Goal: Task Accomplishment & Management: Use online tool/utility

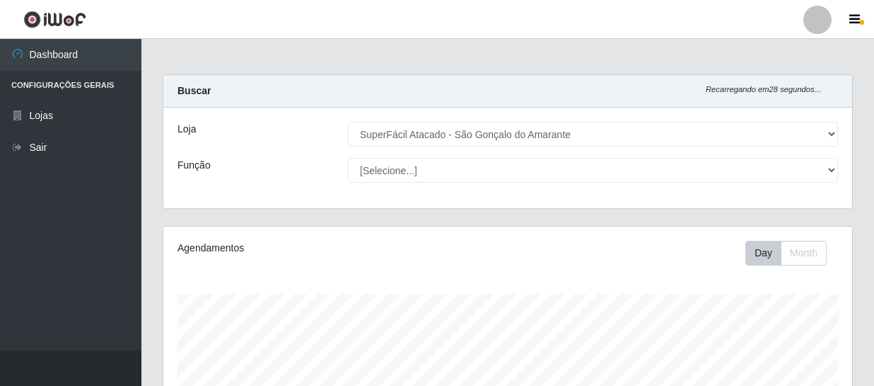
select select "408"
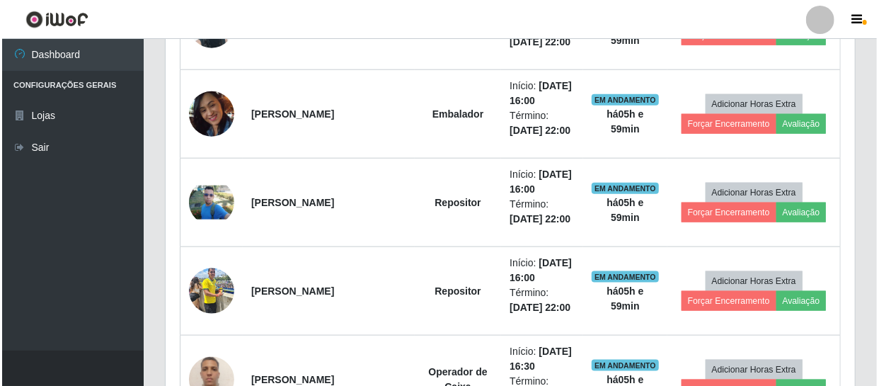
scroll to position [637, 0]
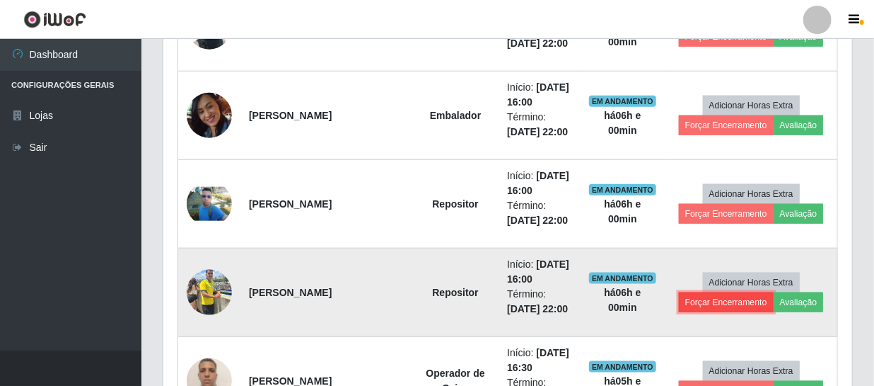
click at [720, 299] on button "Forçar Encerramento" at bounding box center [726, 302] width 95 height 20
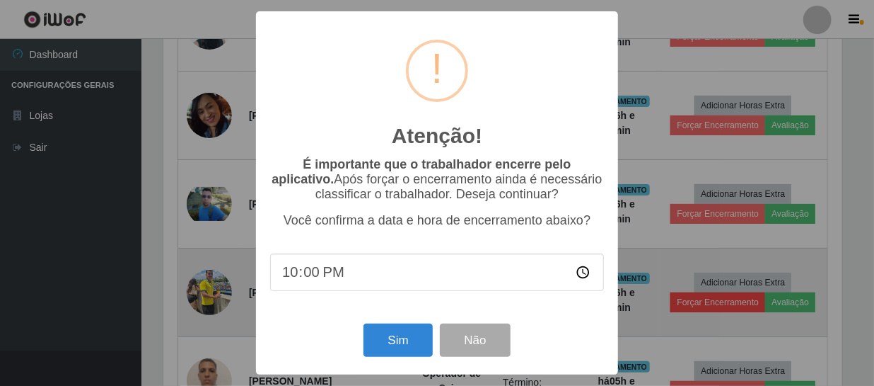
scroll to position [294, 683]
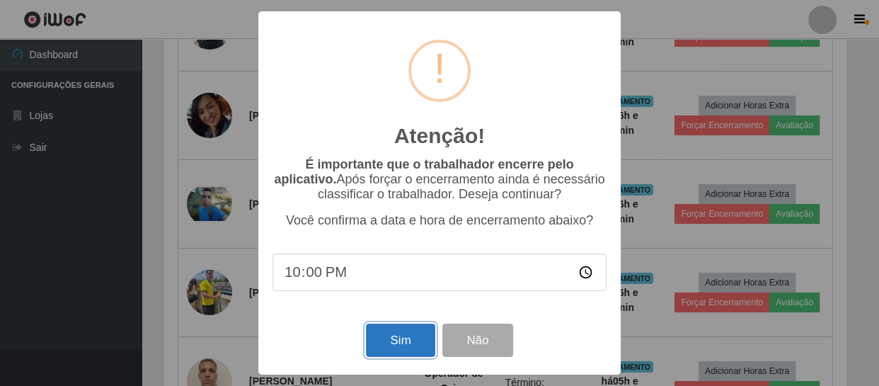
click at [397, 339] on button "Sim" at bounding box center [400, 339] width 69 height 33
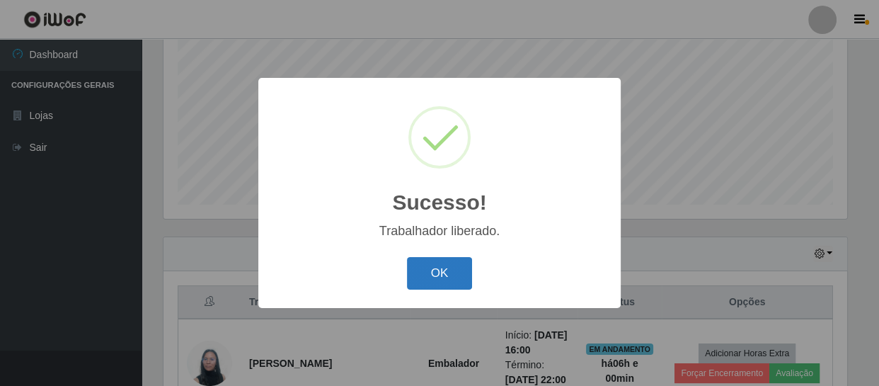
click at [435, 266] on button "OK" at bounding box center [440, 273] width 66 height 33
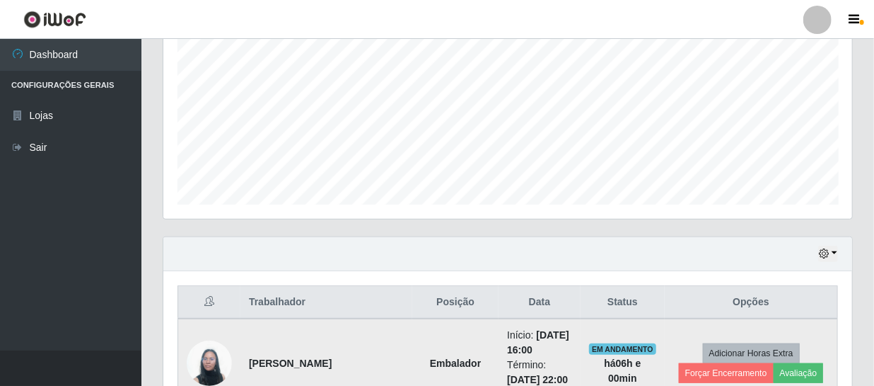
scroll to position [366, 0]
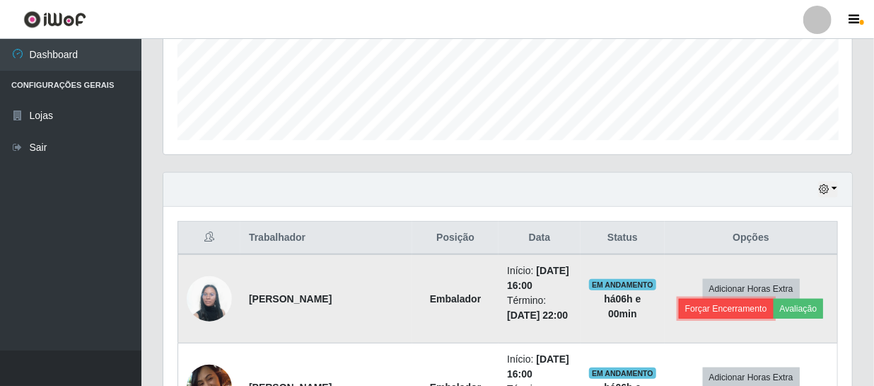
click at [697, 313] on button "Forçar Encerramento" at bounding box center [726, 309] width 95 height 20
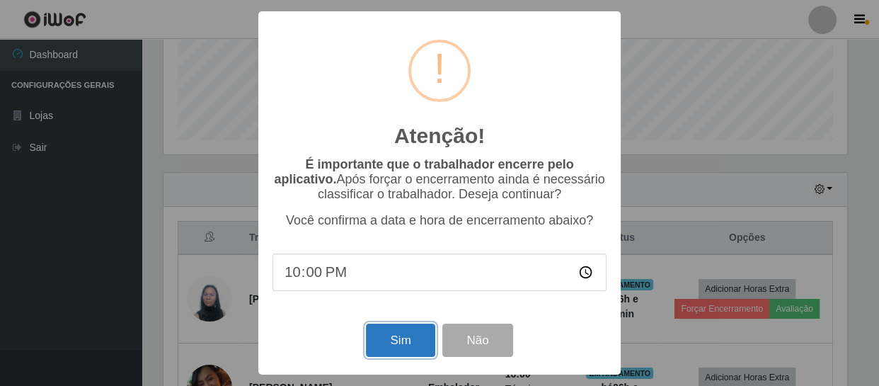
click at [388, 340] on button "Sim" at bounding box center [400, 339] width 69 height 33
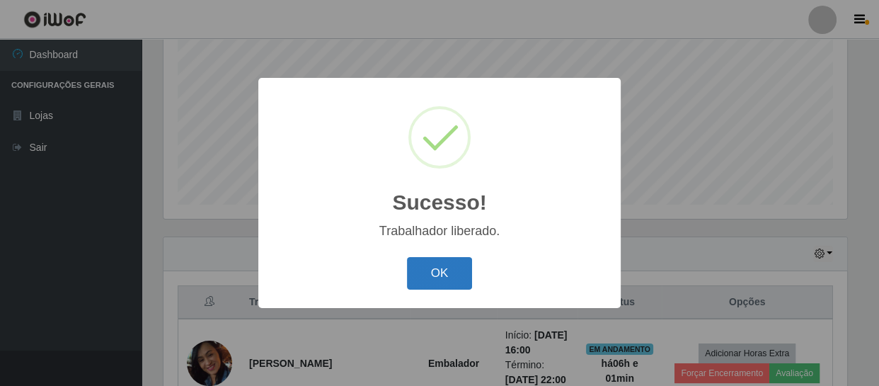
click at [453, 283] on button "OK" at bounding box center [440, 273] width 66 height 33
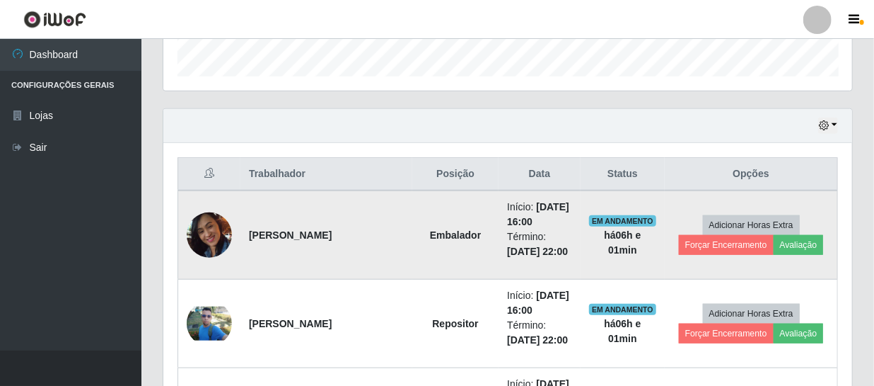
scroll to position [430, 0]
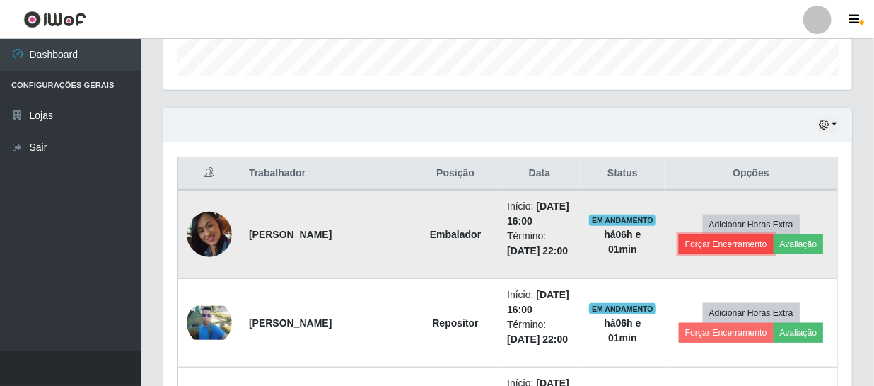
click at [723, 240] on button "Forçar Encerramento" at bounding box center [726, 244] width 95 height 20
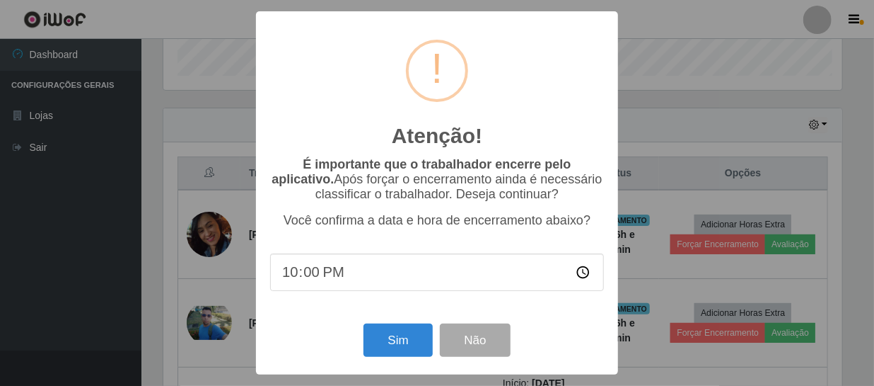
scroll to position [294, 683]
click at [386, 342] on button "Sim" at bounding box center [400, 339] width 69 height 33
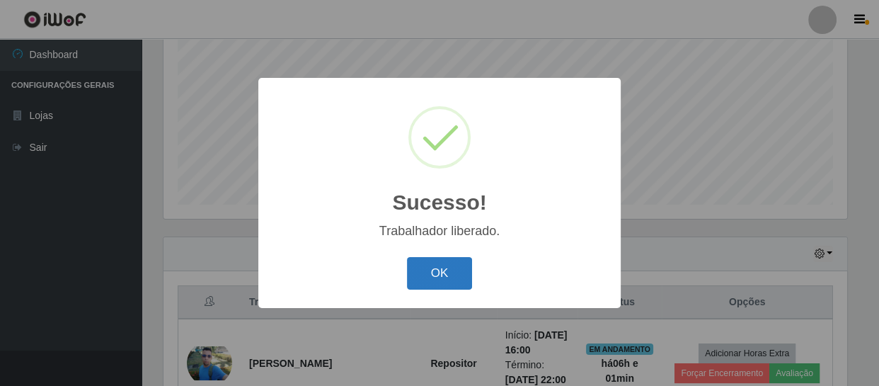
click at [446, 275] on button "OK" at bounding box center [440, 273] width 66 height 33
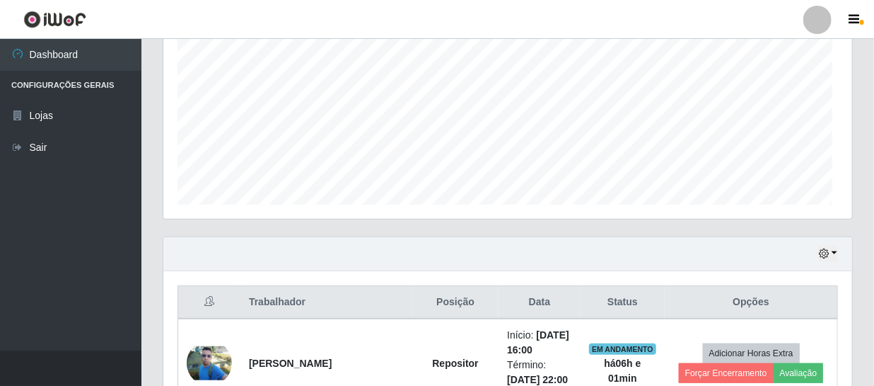
scroll to position [294, 689]
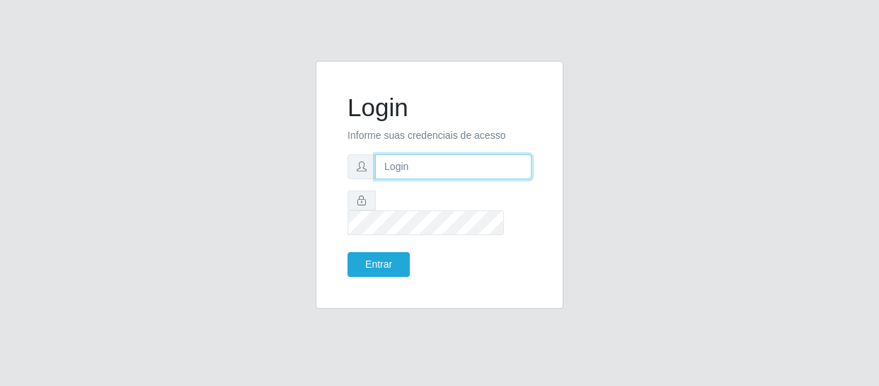
drag, startPoint x: 0, startPoint y: 0, endPoint x: 429, endPoint y: 181, distance: 466.0
click at [429, 179] on input "text" at bounding box center [453, 166] width 156 height 25
type input "[EMAIL_ADDRESS][DOMAIN_NAME]"
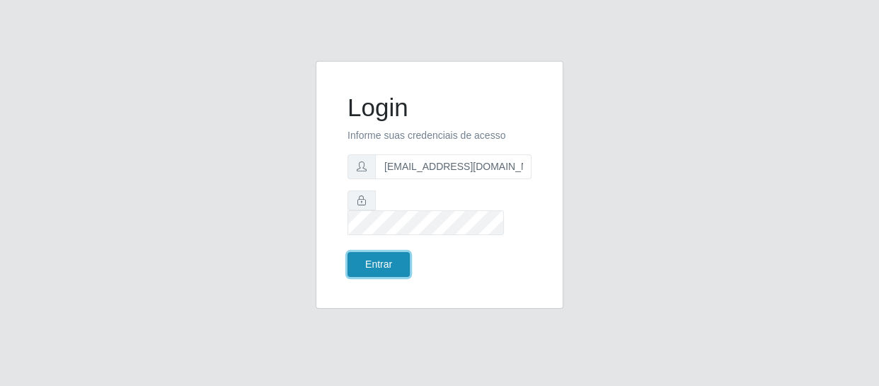
click at [383, 252] on button "Entrar" at bounding box center [378, 264] width 62 height 25
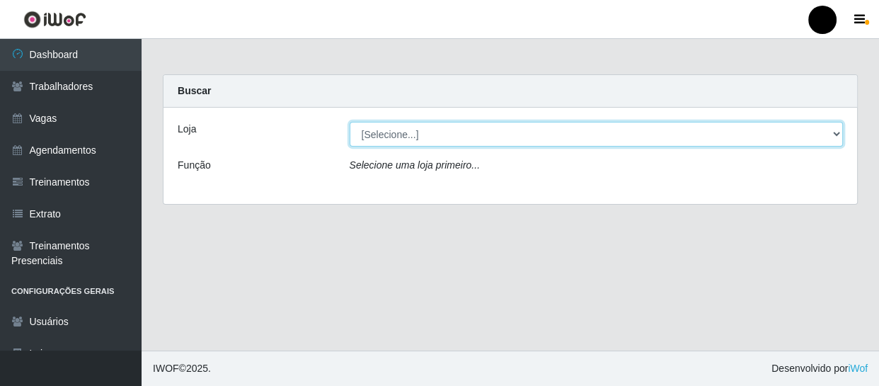
click at [837, 134] on select "[Selecione...] SuperFácil Atacado - Emaús SuperFácil Atacado - Rodoviária Super…" at bounding box center [596, 134] width 494 height 25
select select "408"
click at [349, 122] on select "[Selecione...] SuperFácil Atacado - Emaús SuperFácil Atacado - Rodoviária Super…" at bounding box center [596, 134] width 494 height 25
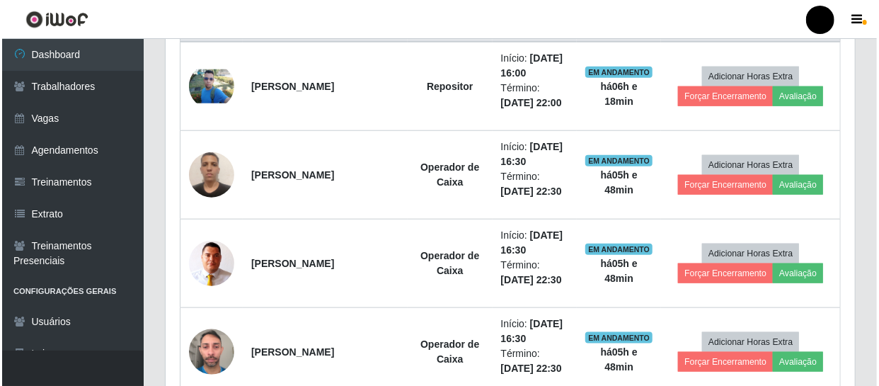
scroll to position [579, 0]
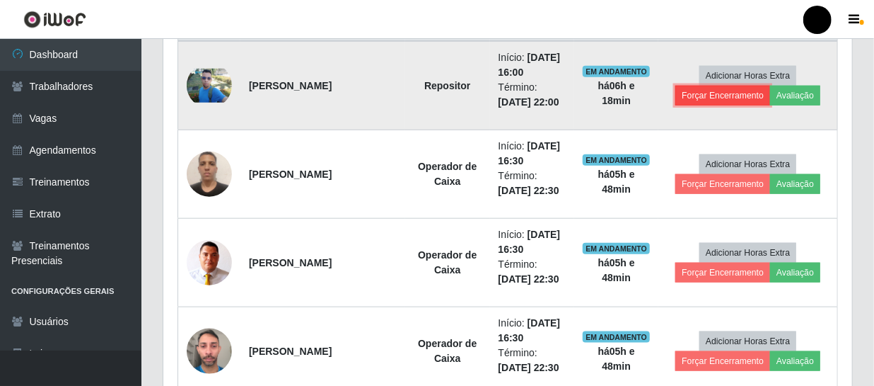
click at [704, 96] on button "Forçar Encerramento" at bounding box center [723, 96] width 95 height 20
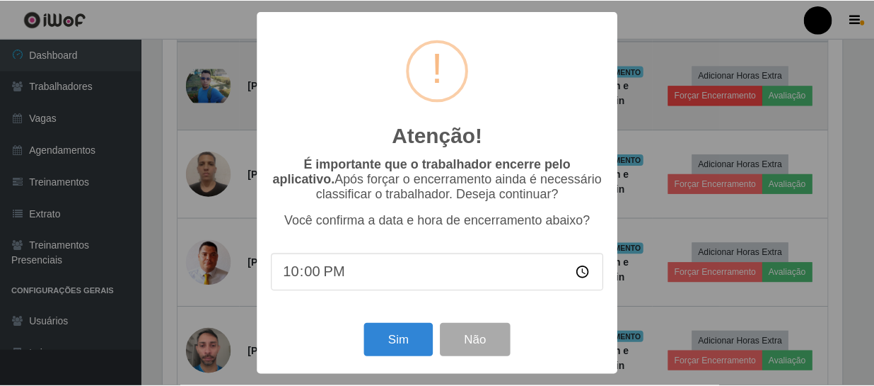
scroll to position [294, 683]
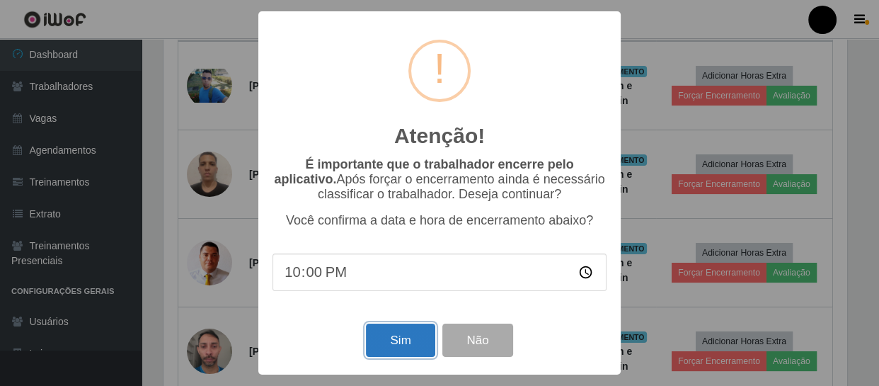
click at [407, 342] on button "Sim" at bounding box center [400, 339] width 69 height 33
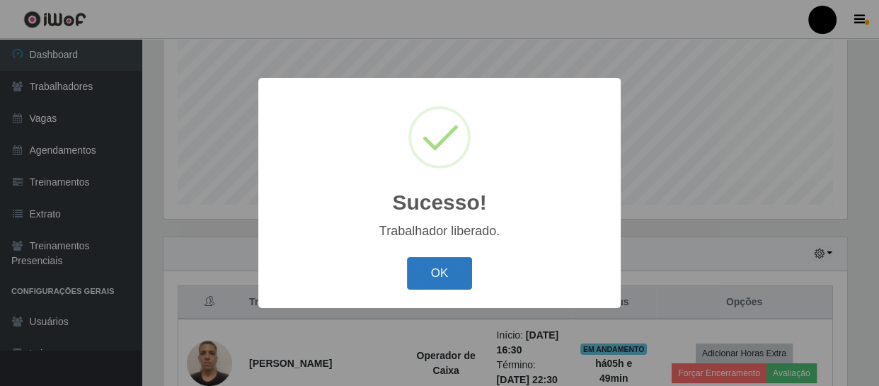
click at [429, 267] on button "OK" at bounding box center [440, 273] width 66 height 33
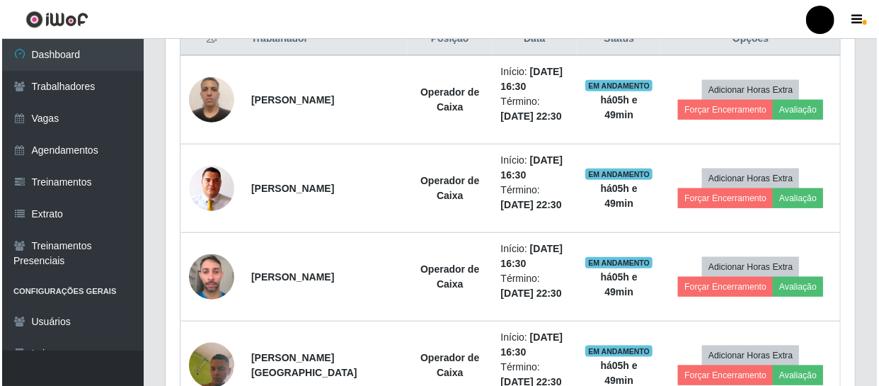
scroll to position [542, 0]
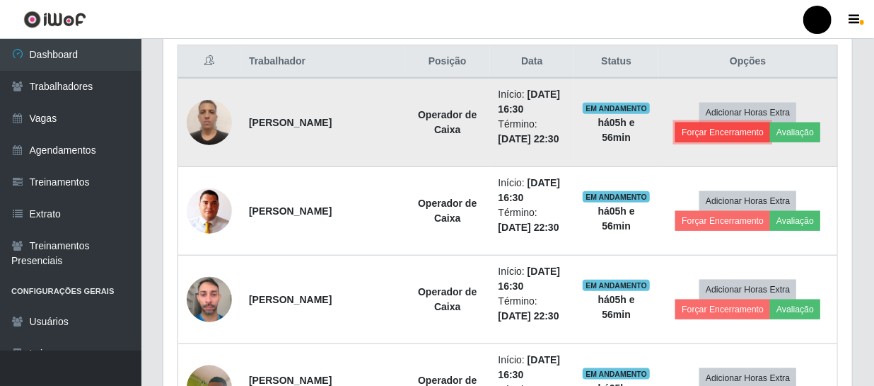
click at [726, 127] on button "Forçar Encerramento" at bounding box center [723, 132] width 95 height 20
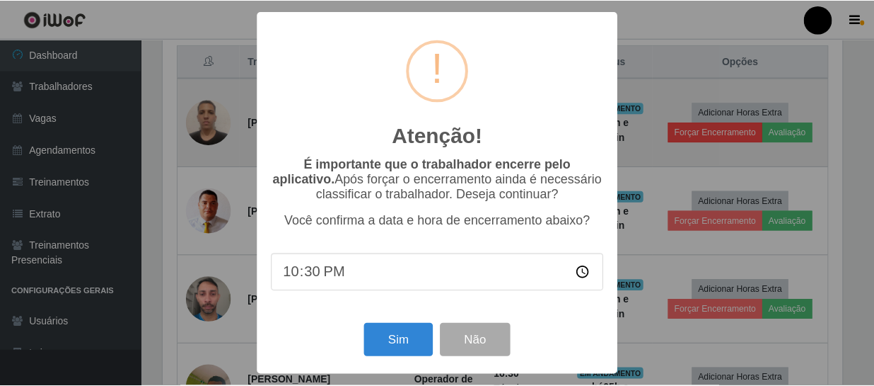
scroll to position [294, 683]
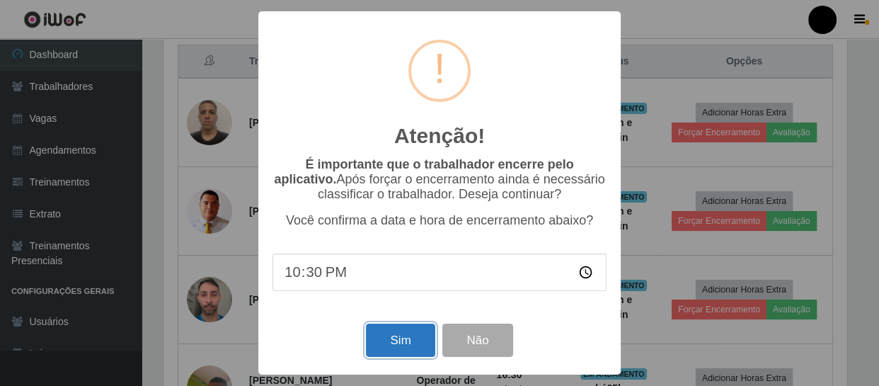
click at [409, 340] on button "Sim" at bounding box center [400, 339] width 69 height 33
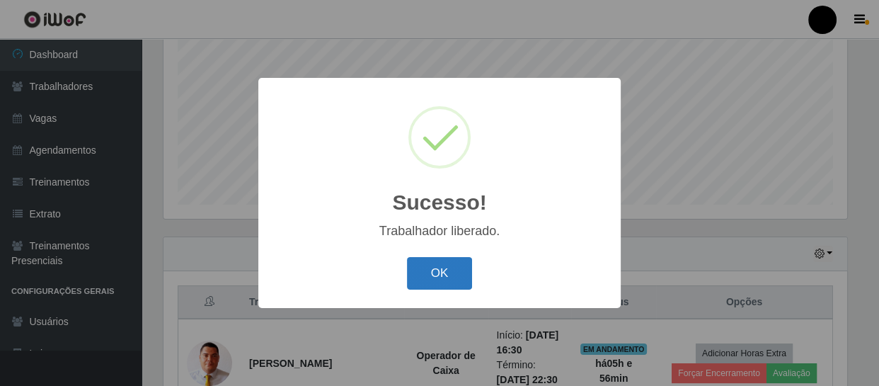
click at [439, 282] on button "OK" at bounding box center [440, 273] width 66 height 33
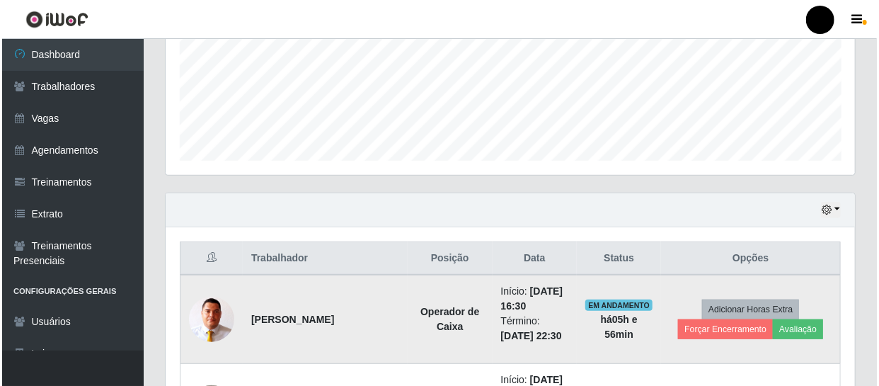
scroll to position [366, 0]
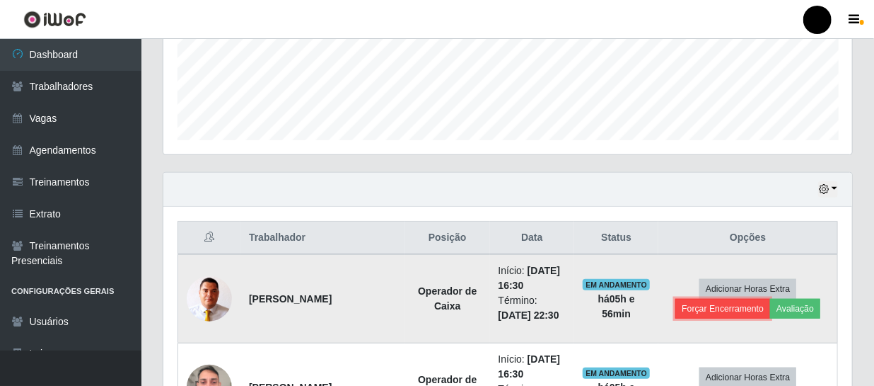
click at [714, 305] on button "Forçar Encerramento" at bounding box center [723, 309] width 95 height 20
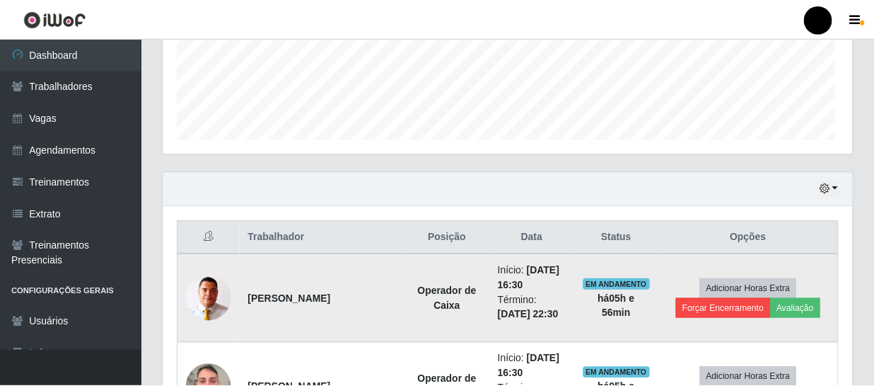
scroll to position [294, 683]
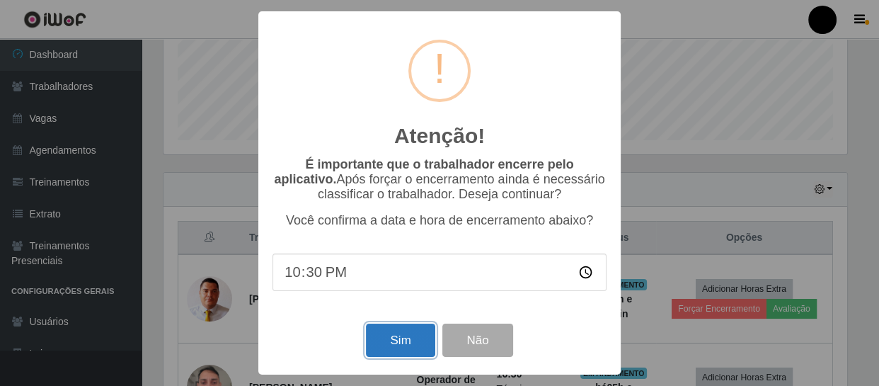
click at [390, 333] on button "Sim" at bounding box center [400, 339] width 69 height 33
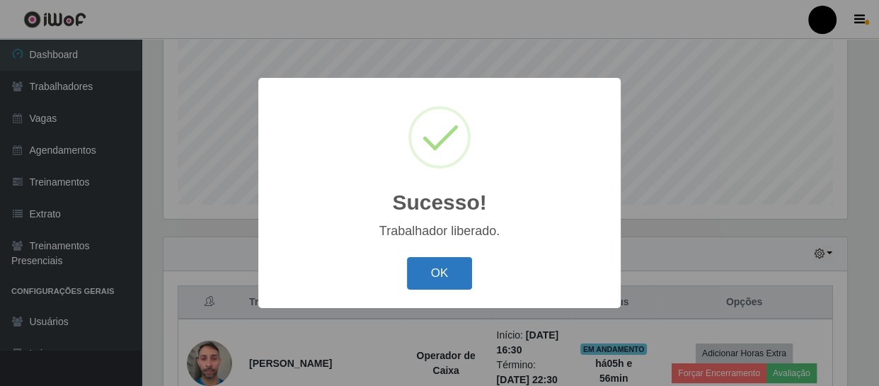
click at [460, 268] on button "OK" at bounding box center [440, 273] width 66 height 33
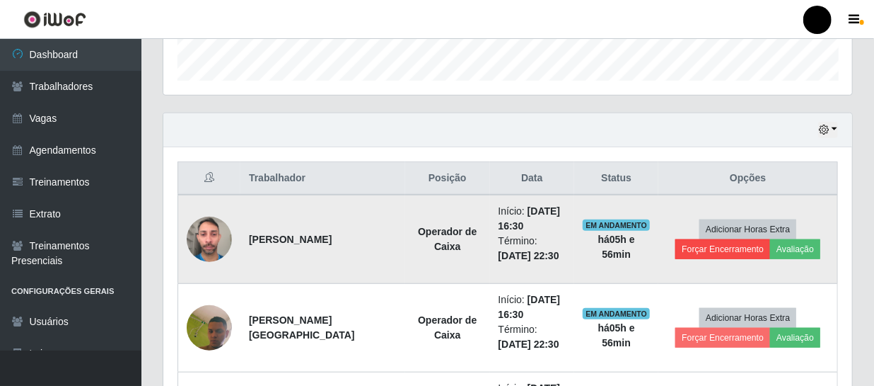
scroll to position [430, 0]
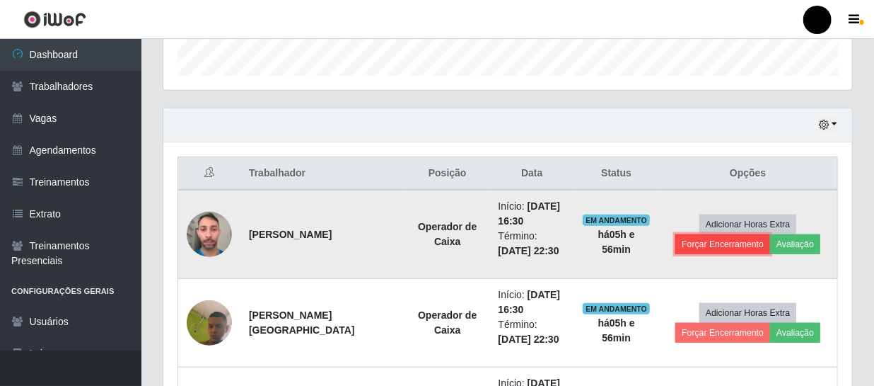
click at [692, 246] on button "Forçar Encerramento" at bounding box center [723, 244] width 95 height 20
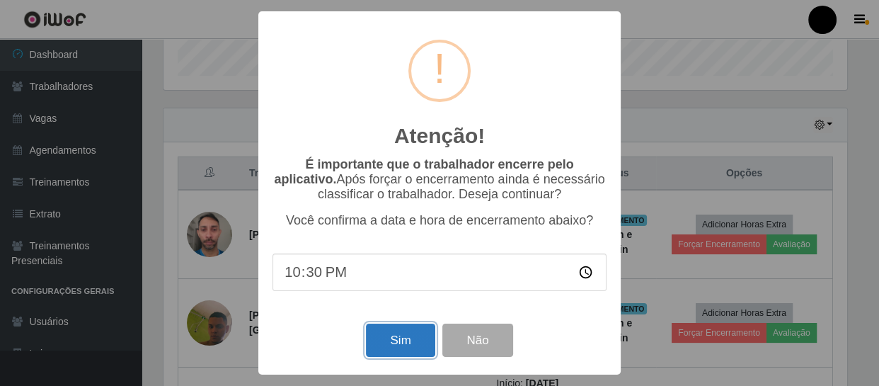
click at [402, 344] on button "Sim" at bounding box center [400, 339] width 69 height 33
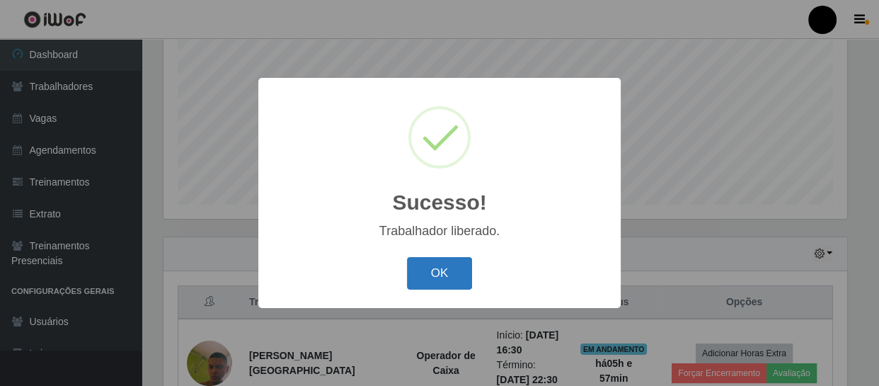
click at [460, 272] on button "OK" at bounding box center [440, 273] width 66 height 33
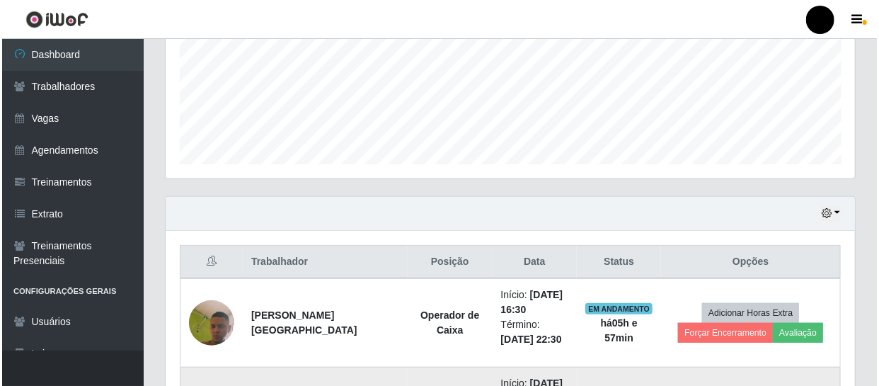
scroll to position [430, 0]
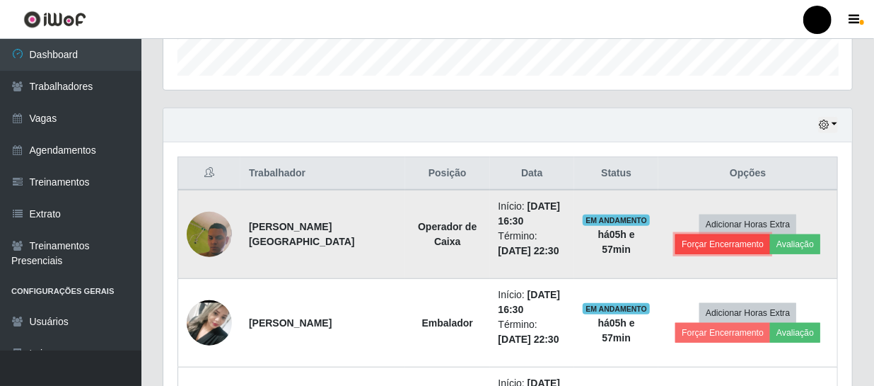
click at [701, 246] on button "Forçar Encerramento" at bounding box center [723, 244] width 95 height 20
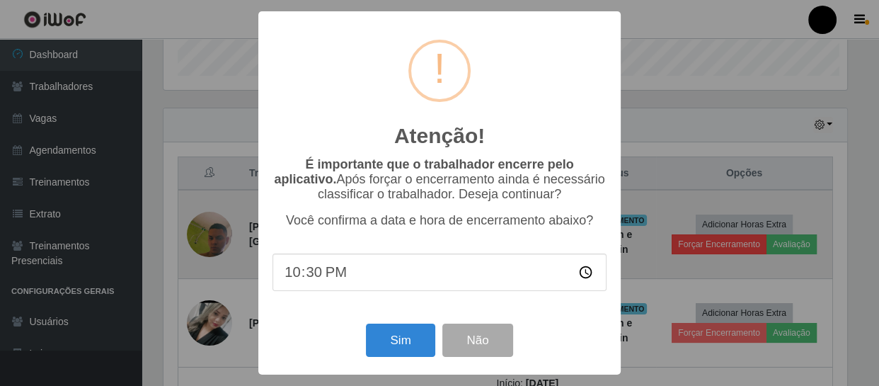
scroll to position [0, 0]
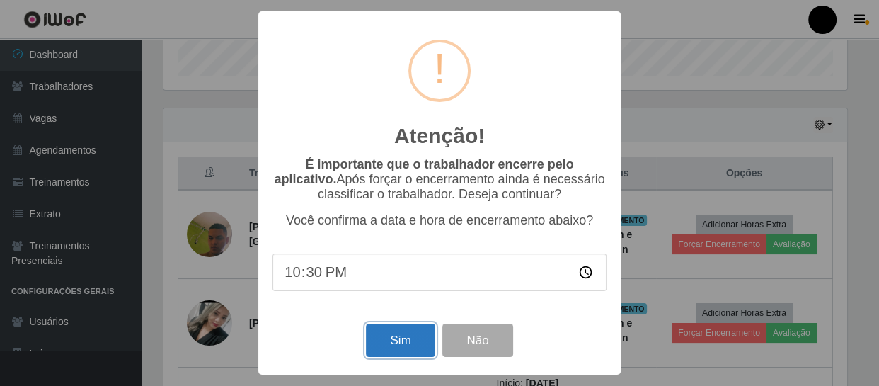
click at [397, 335] on button "Sim" at bounding box center [400, 339] width 69 height 33
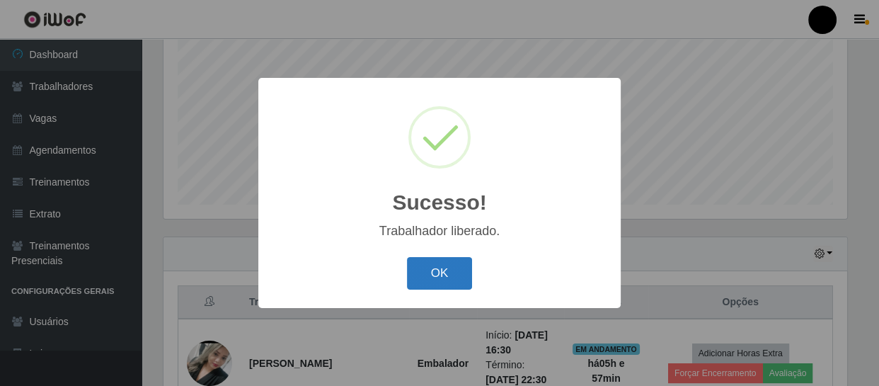
click at [464, 263] on button "OK" at bounding box center [440, 273] width 66 height 33
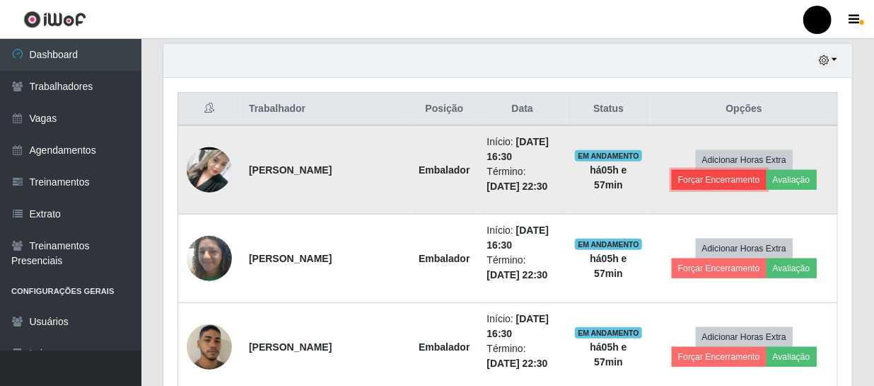
click at [699, 179] on button "Forçar Encerramento" at bounding box center [719, 180] width 95 height 20
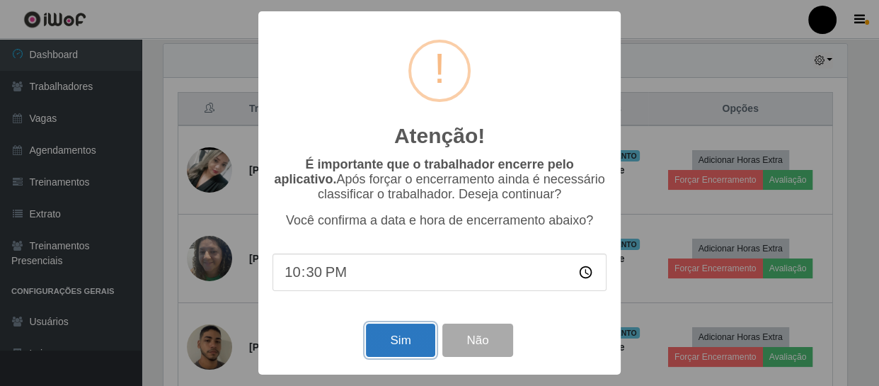
click at [393, 346] on button "Sim" at bounding box center [400, 339] width 69 height 33
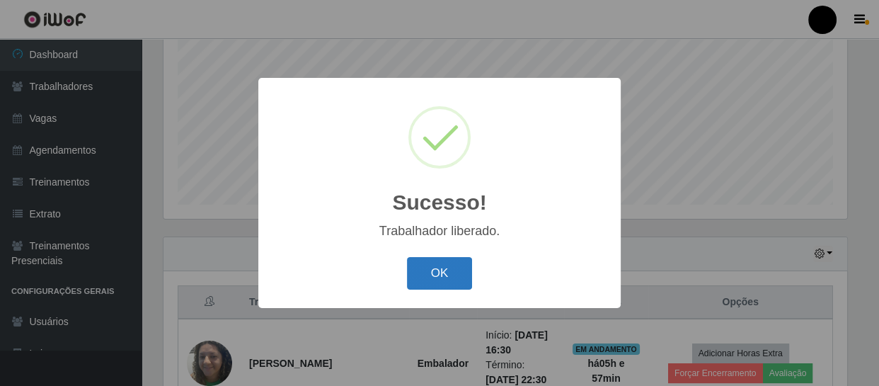
click at [464, 268] on button "OK" at bounding box center [440, 273] width 66 height 33
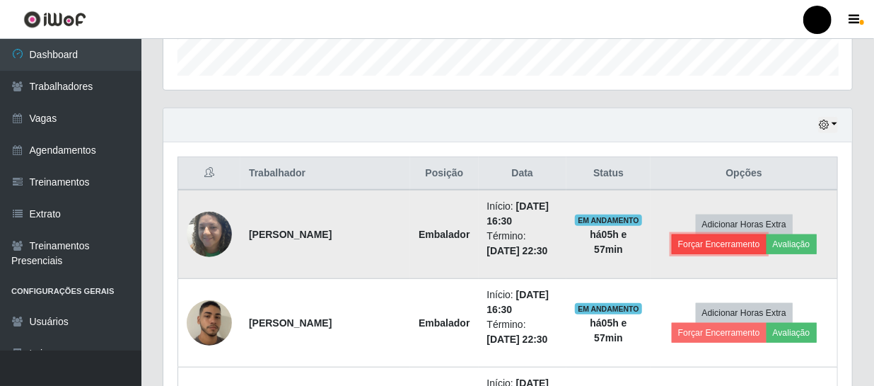
click at [693, 243] on button "Forçar Encerramento" at bounding box center [719, 244] width 95 height 20
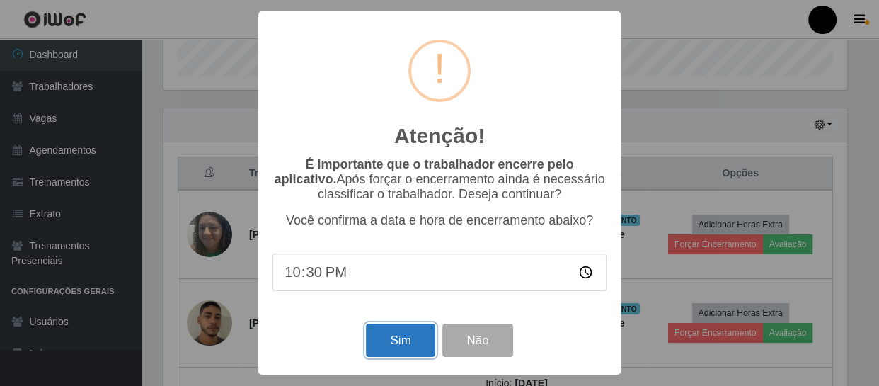
click at [398, 338] on button "Sim" at bounding box center [400, 339] width 69 height 33
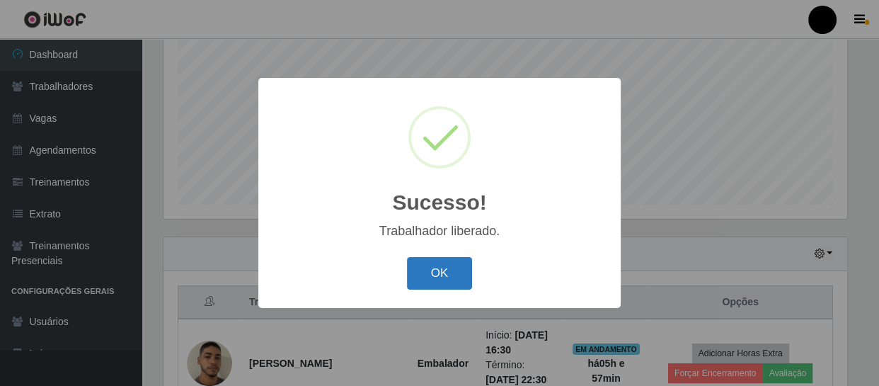
click at [449, 266] on button "OK" at bounding box center [440, 273] width 66 height 33
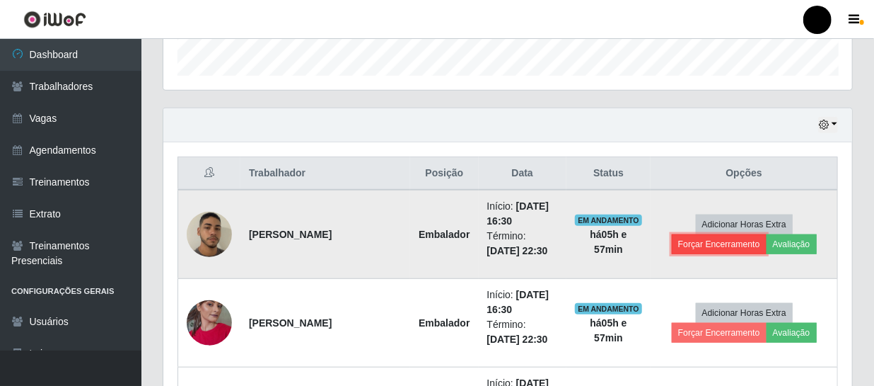
click at [693, 245] on button "Forçar Encerramento" at bounding box center [719, 244] width 95 height 20
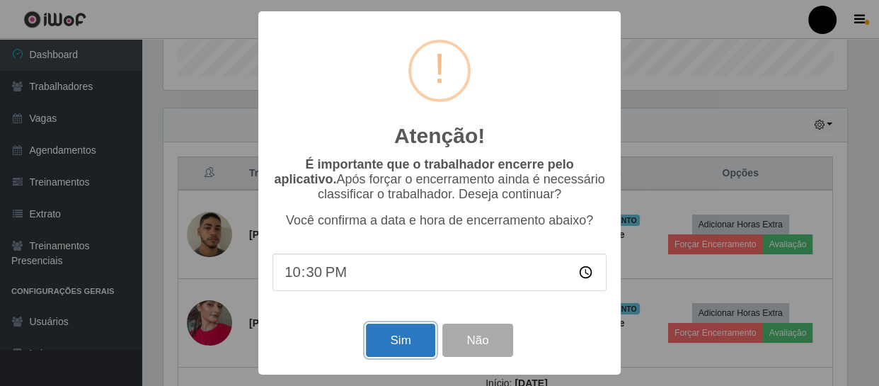
click at [398, 333] on button "Sim" at bounding box center [400, 339] width 69 height 33
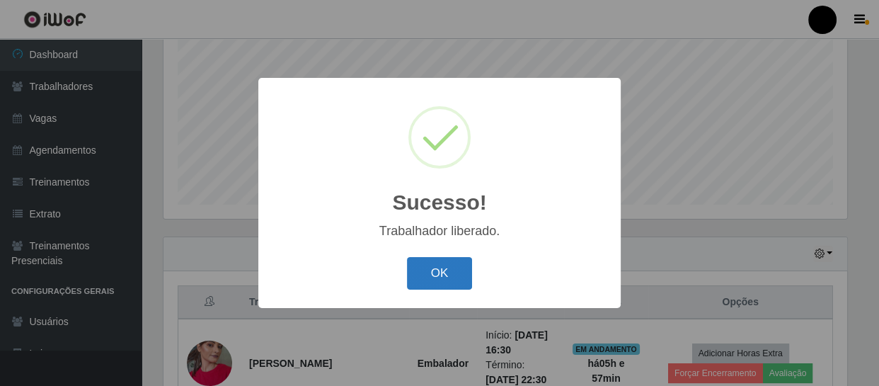
click at [460, 264] on button "OK" at bounding box center [440, 273] width 66 height 33
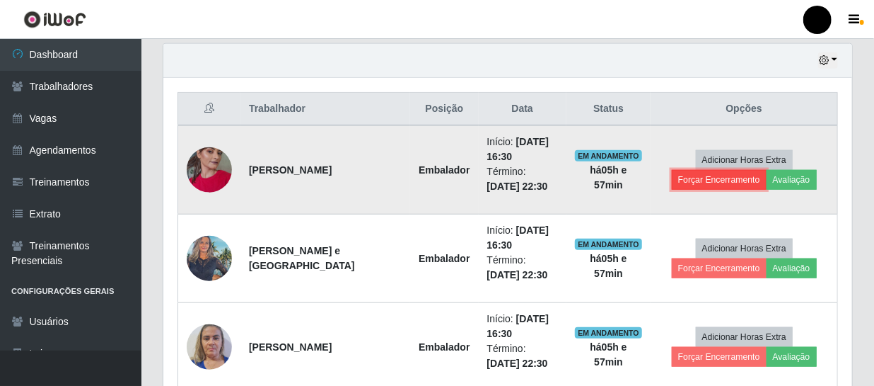
click at [677, 185] on button "Forçar Encerramento" at bounding box center [719, 180] width 95 height 20
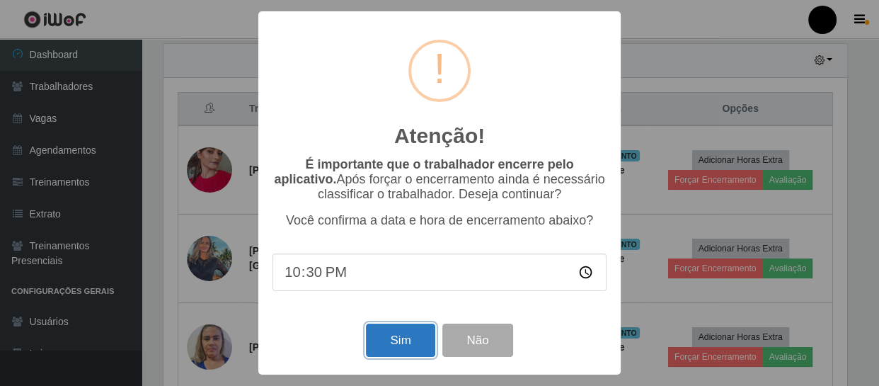
click at [402, 344] on button "Sim" at bounding box center [400, 339] width 69 height 33
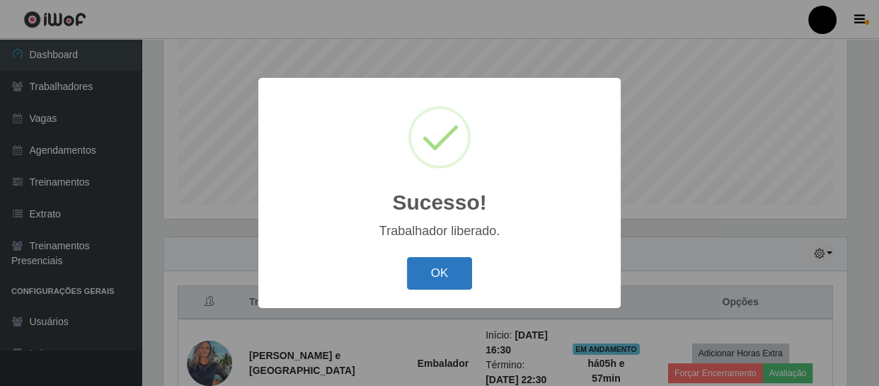
click at [450, 266] on button "OK" at bounding box center [440, 273] width 66 height 33
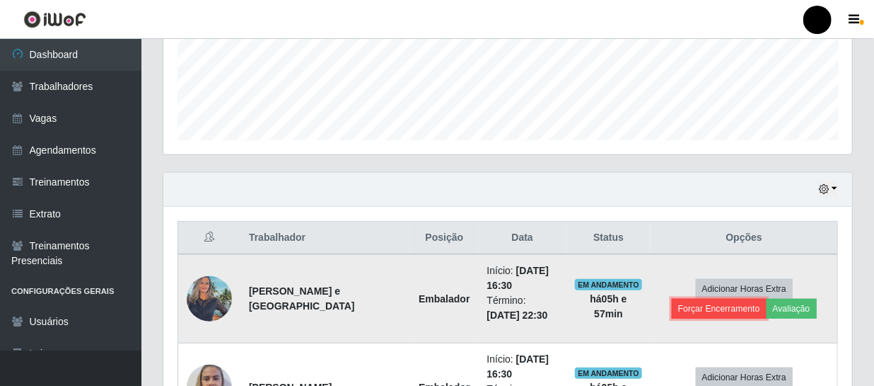
click at [714, 303] on button "Forçar Encerramento" at bounding box center [719, 309] width 95 height 20
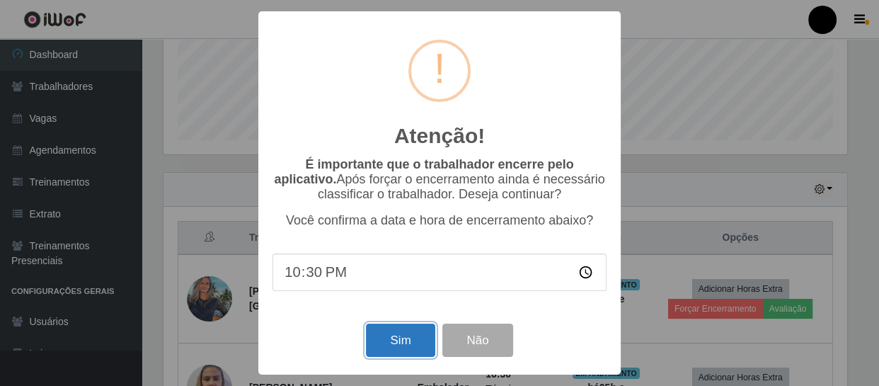
click at [424, 343] on button "Sim" at bounding box center [400, 339] width 69 height 33
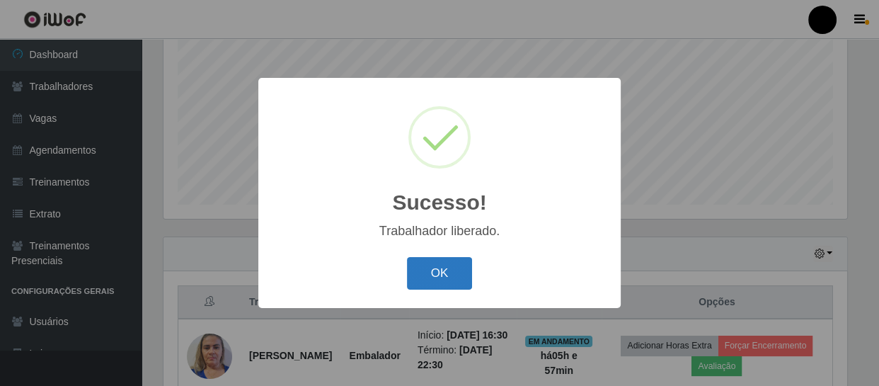
click at [453, 270] on button "OK" at bounding box center [440, 273] width 66 height 33
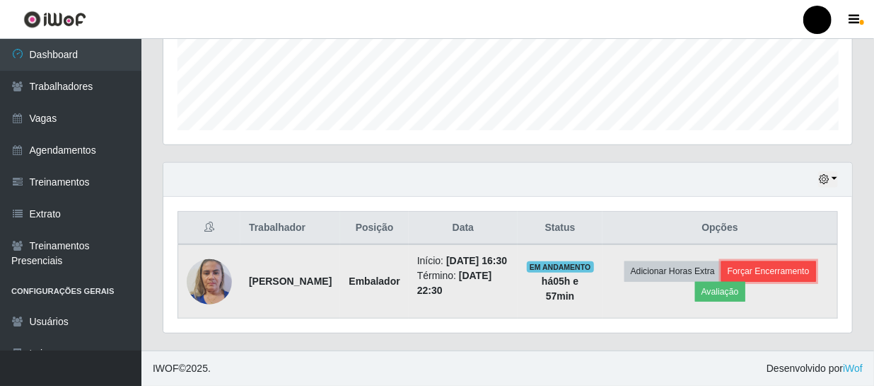
click at [722, 281] on button "Forçar Encerramento" at bounding box center [769, 271] width 95 height 20
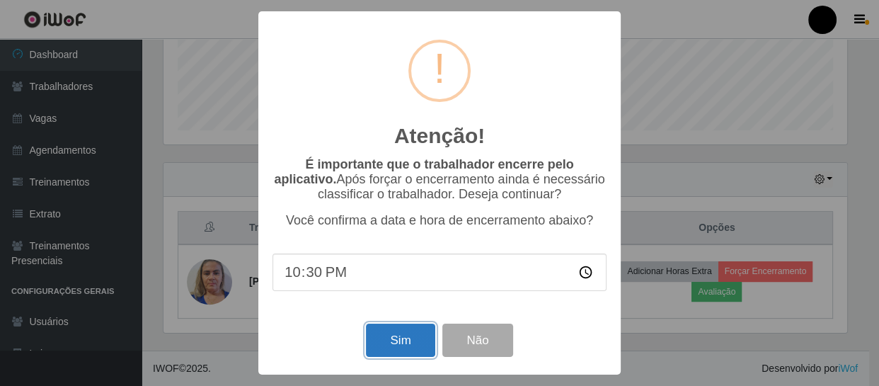
click at [398, 330] on button "Sim" at bounding box center [400, 339] width 69 height 33
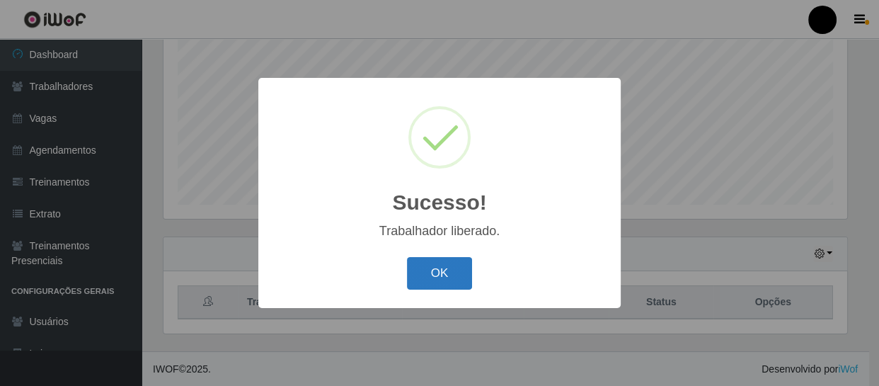
click at [448, 280] on button "OK" at bounding box center [440, 273] width 66 height 33
